Goal: Information Seeking & Learning: Learn about a topic

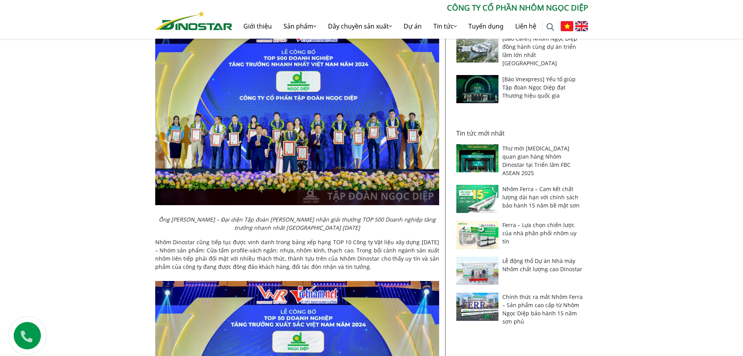
click at [227, 31] on div "Tìm kiếm cho: ******** CÔNG TY CỔ PHẦN NHÔM NGỌC DIỆP Giới thiệu Sản phẩm Sản p…" at bounding box center [371, 20] width 445 height 37
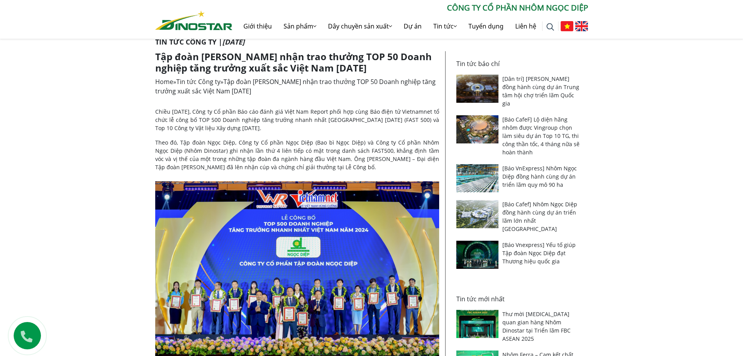
scroll to position [78, 0]
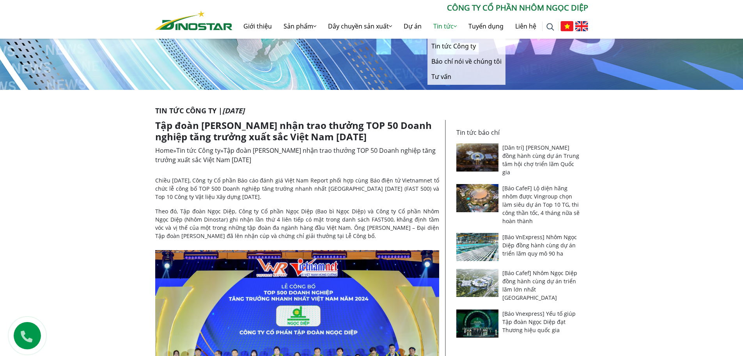
click at [448, 26] on link "Tin tức" at bounding box center [445, 26] width 35 height 25
click at [449, 44] on link "Tin tức Công ty" at bounding box center [467, 46] width 78 height 15
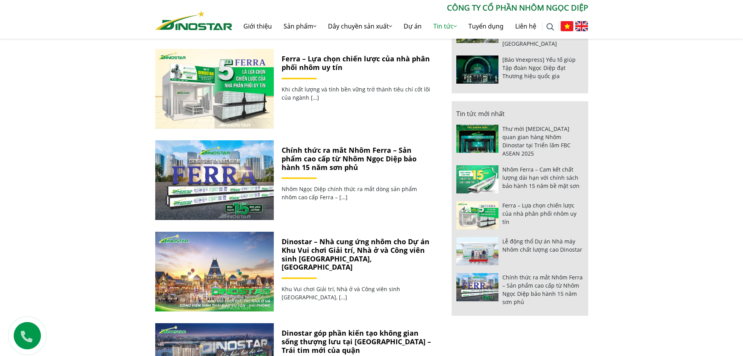
scroll to position [742, 0]
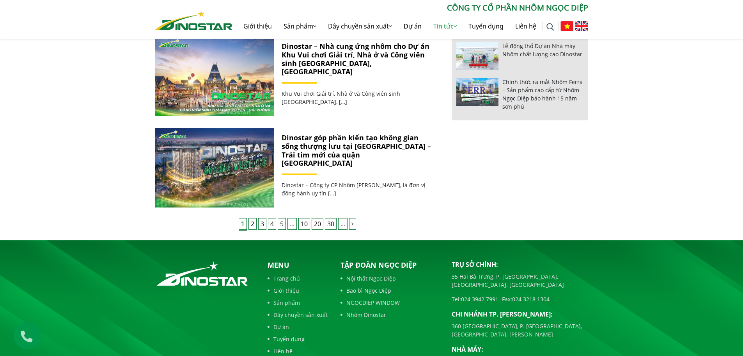
click at [251, 219] on link "2" at bounding box center [253, 224] width 8 height 12
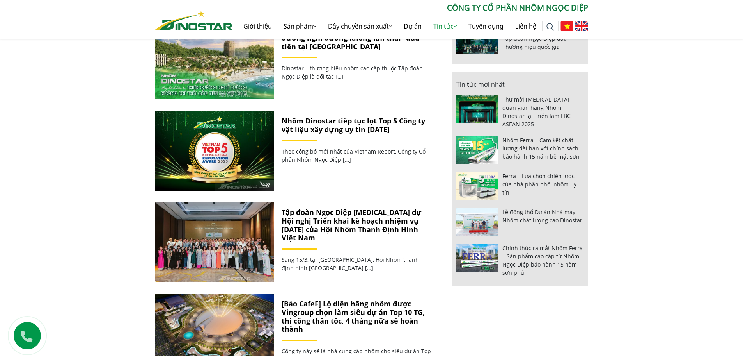
scroll to position [742, 0]
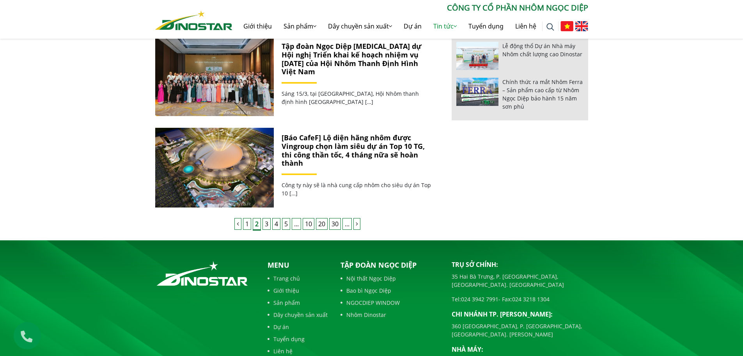
click at [269, 224] on link "3" at bounding box center [267, 224] width 8 height 12
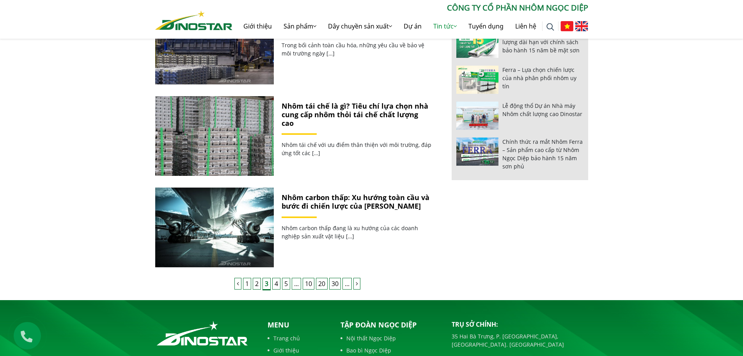
scroll to position [742, 0]
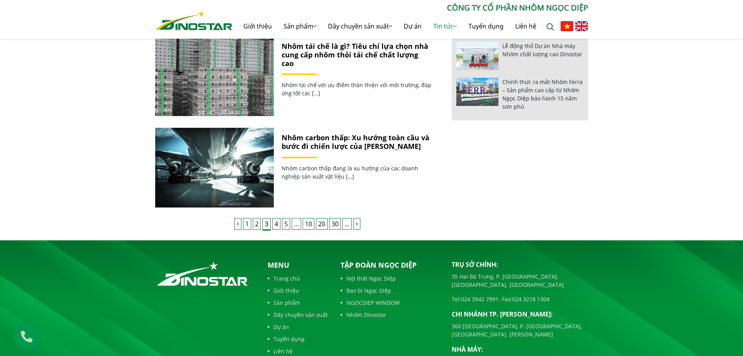
click at [278, 225] on link "4" at bounding box center [276, 224] width 8 height 12
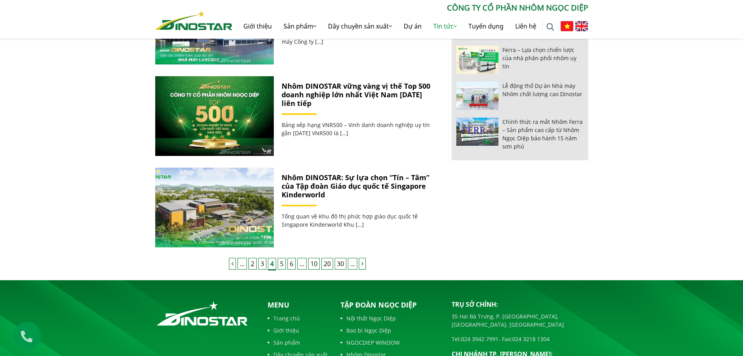
scroll to position [702, 0]
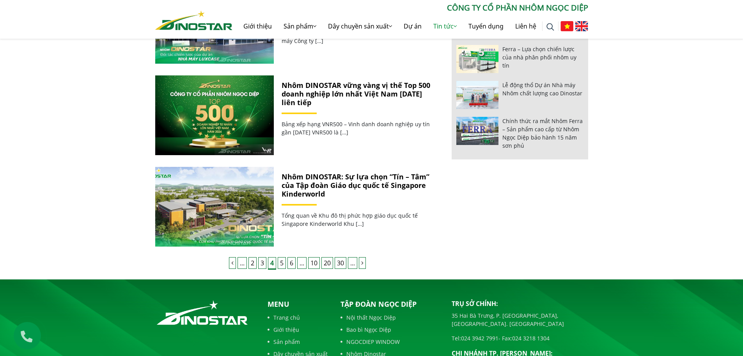
click at [283, 261] on link "5" at bounding box center [282, 263] width 8 height 12
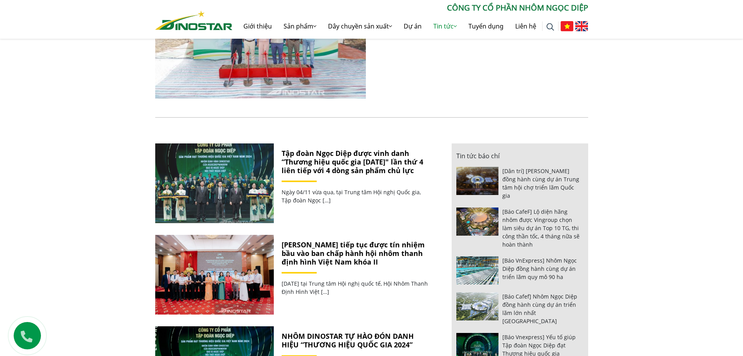
scroll to position [273, 0]
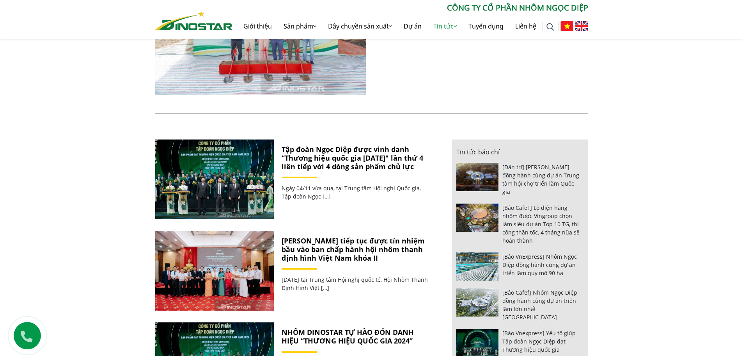
click at [352, 173] on div "Tập đoàn Ngọc Diệp được vinh danh “Thương hiệu quốc gia năm 2024″ lần thứ 4 liê…" at bounding box center [357, 179] width 166 height 80
click at [354, 162] on link "Tập đoàn Ngọc Diệp được vinh danh “Thương hiệu quốc gia năm 2024″ lần thứ 4 liê…" at bounding box center [353, 157] width 142 height 26
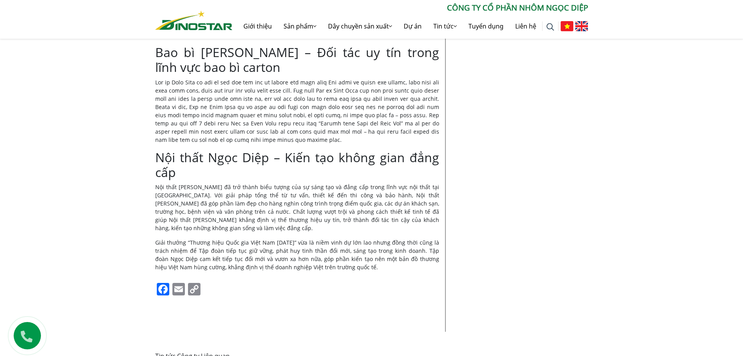
scroll to position [976, 0]
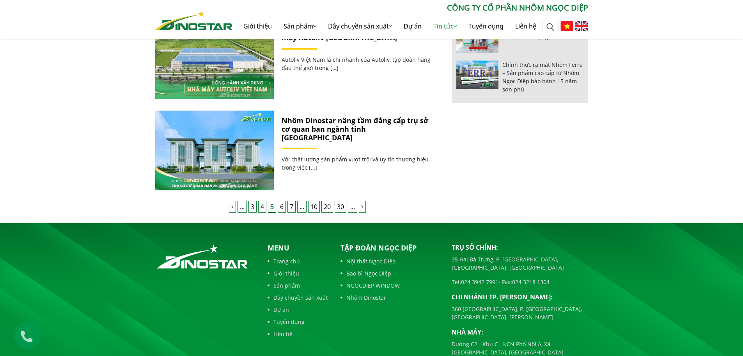
scroll to position [781, 0]
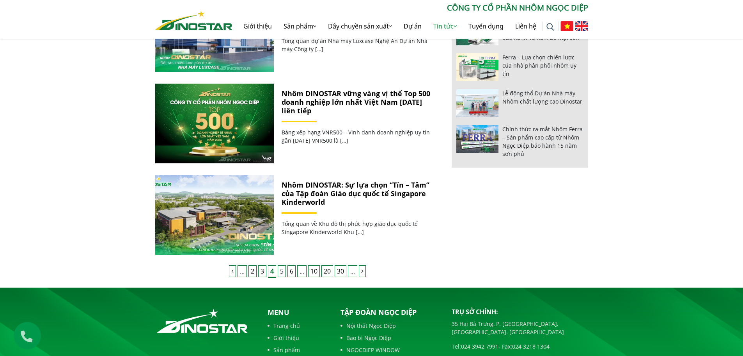
scroll to position [702, 0]
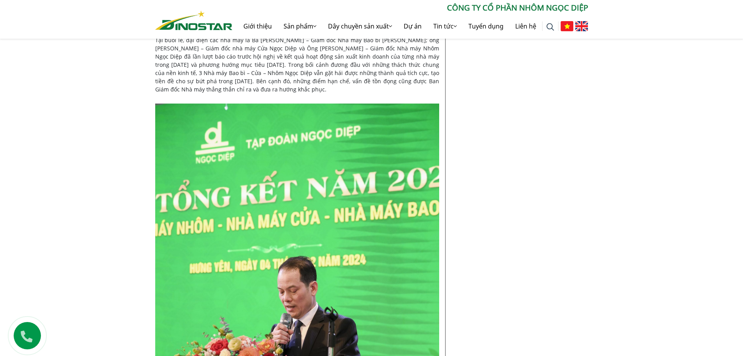
click at [182, 25] on img at bounding box center [193, 21] width 77 height 20
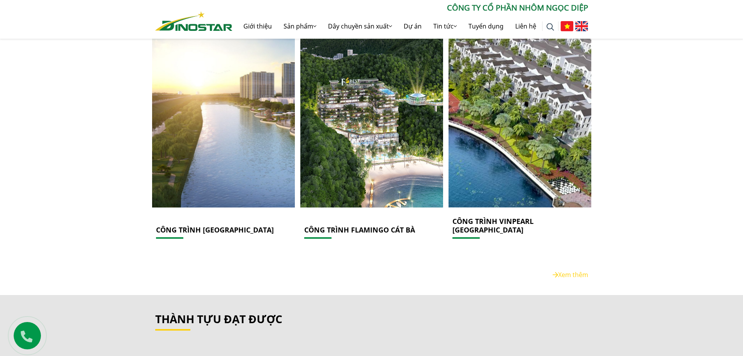
scroll to position [1244, 0]
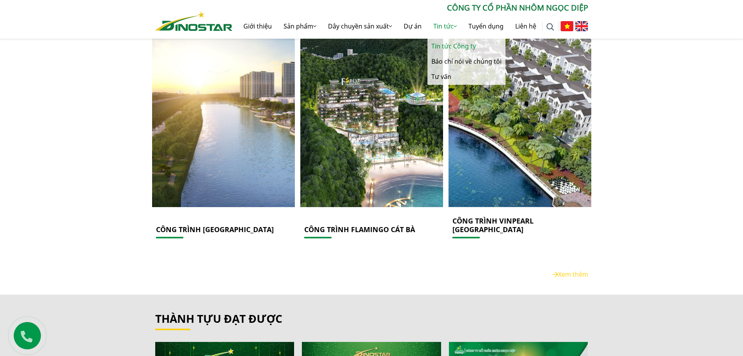
click at [448, 43] on link "Tin tức Công ty" at bounding box center [467, 46] width 78 height 15
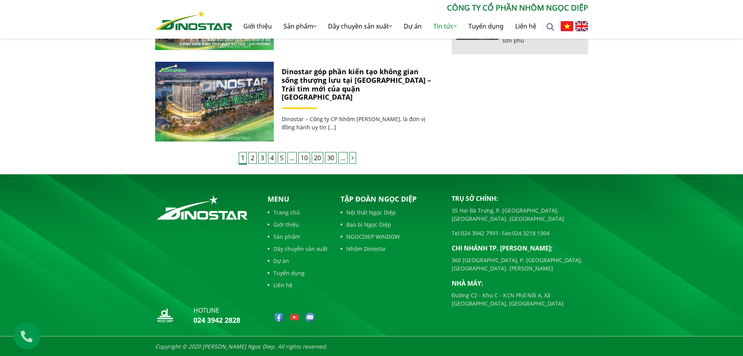
scroll to position [808, 0]
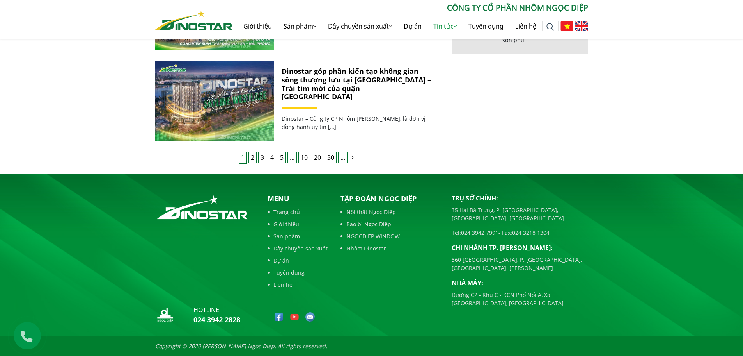
click at [252, 156] on link "2" at bounding box center [253, 157] width 8 height 12
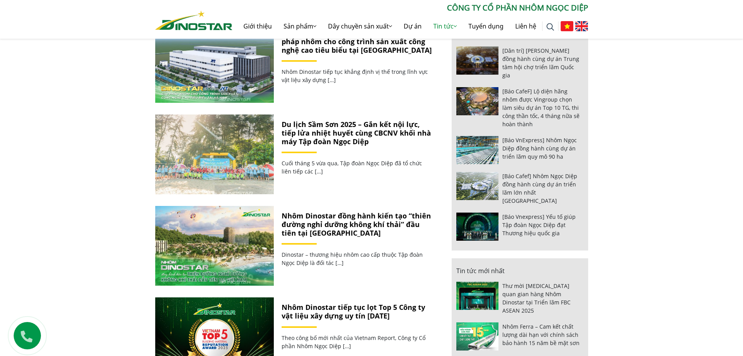
scroll to position [390, 0]
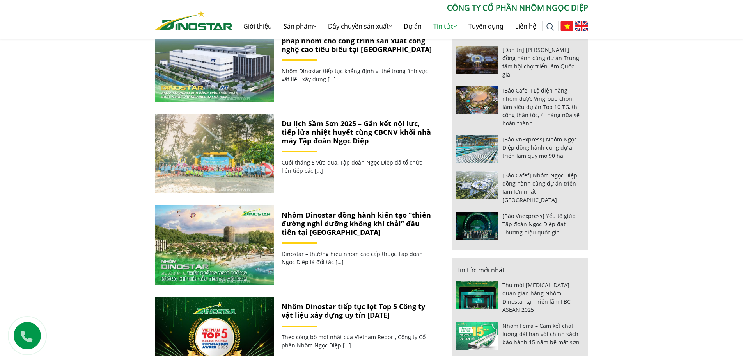
click at [349, 142] on link "Du lịch Sầm Sơn 2025 – Gắn kết nội lực, tiếp lửa nhiệt huyết cùng CBCNV khối nh…" at bounding box center [356, 132] width 149 height 26
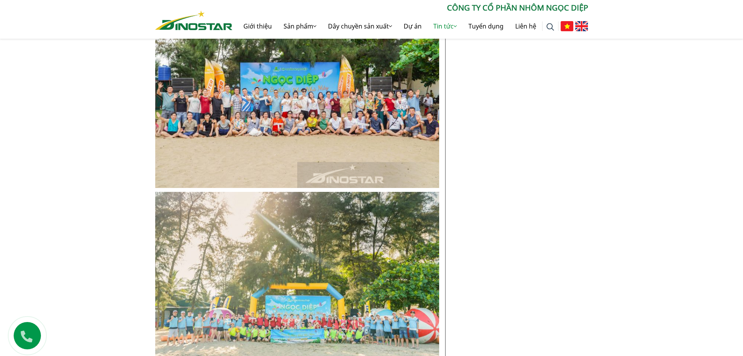
scroll to position [4176, 0]
